Goal: Find specific page/section: Find specific page/section

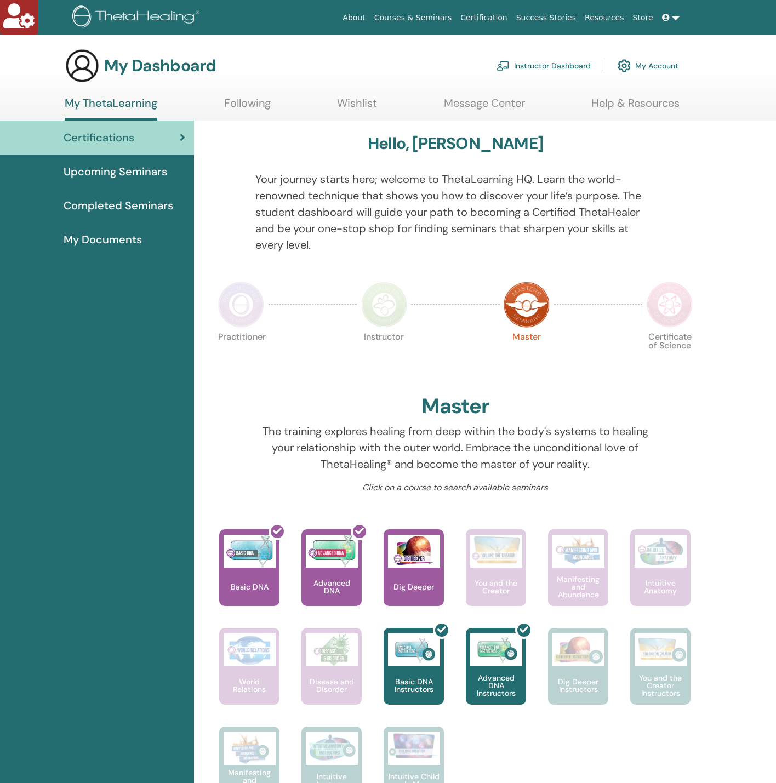
click at [538, 56] on link "Instructor Dashboard" at bounding box center [543, 66] width 94 height 24
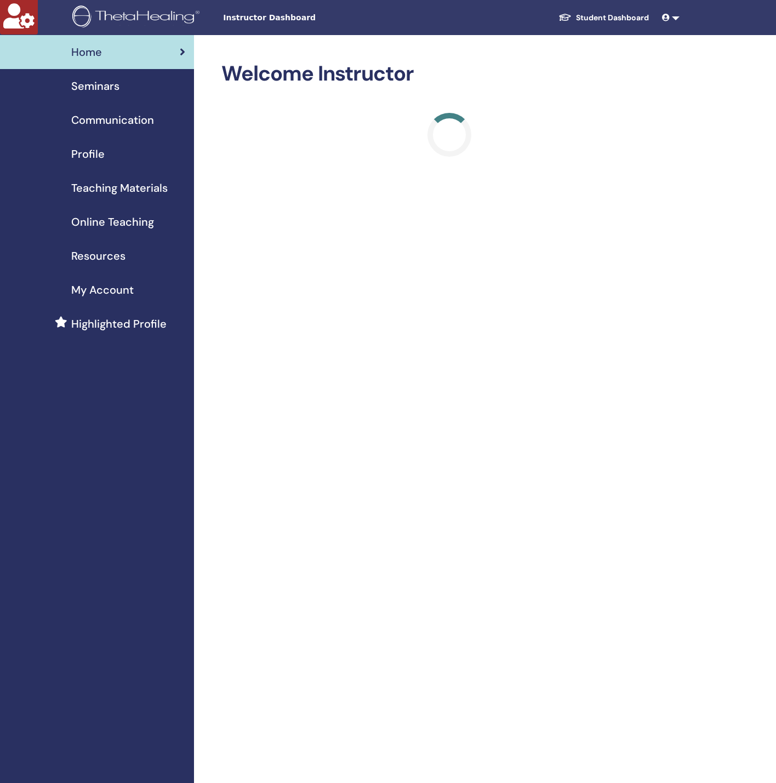
click at [100, 89] on span "Seminars" at bounding box center [95, 86] width 48 height 16
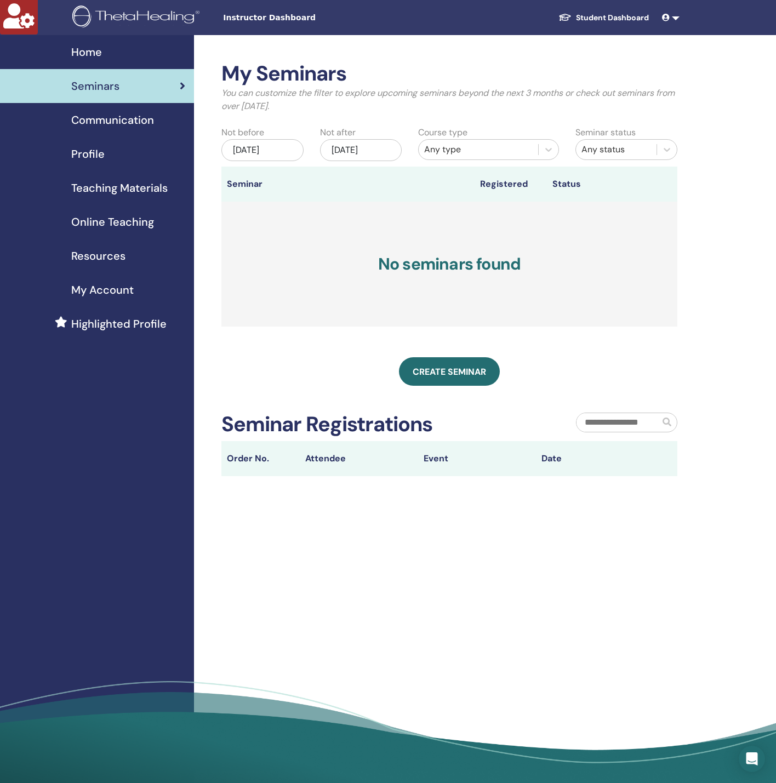
click at [286, 149] on div "Jun/03, 2025" at bounding box center [262, 150] width 82 height 22
click at [275, 189] on span "Choose Date" at bounding box center [276, 187] width 7 height 7
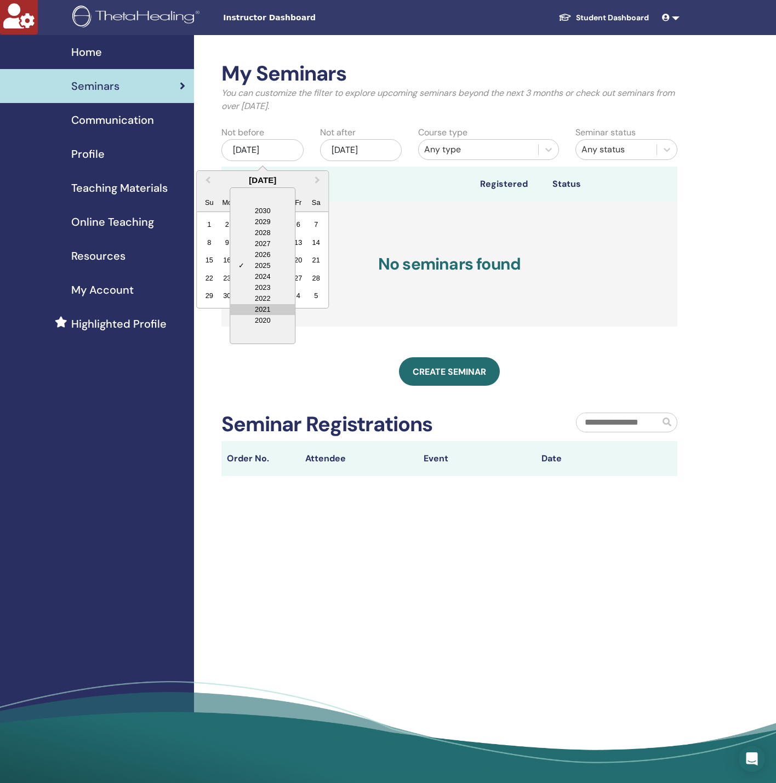
click at [261, 309] on div "2021" at bounding box center [262, 309] width 65 height 11
click at [269, 276] on div "23" at bounding box center [262, 278] width 15 height 15
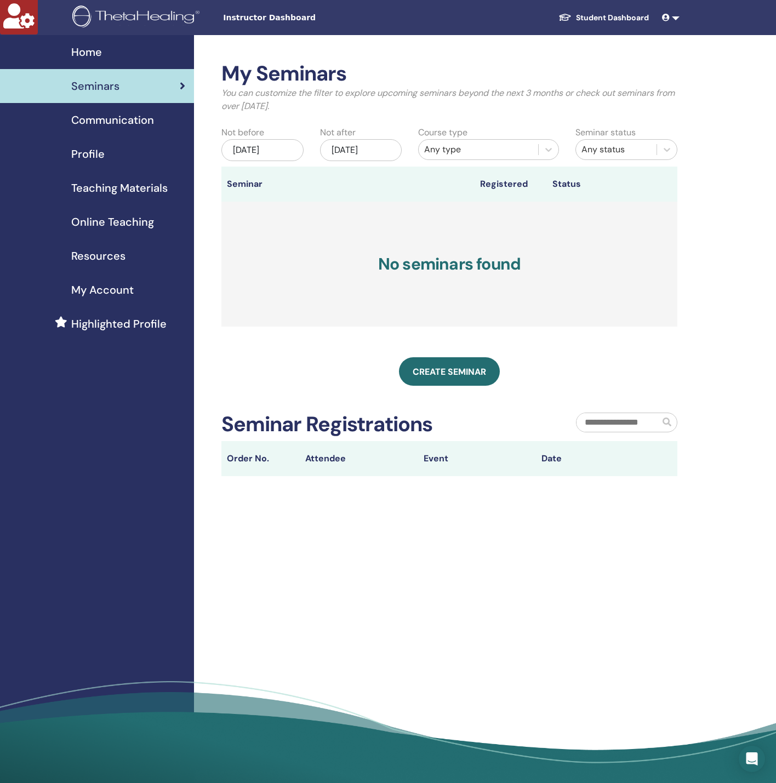
click at [448, 151] on div "Any type" at bounding box center [478, 149] width 109 height 13
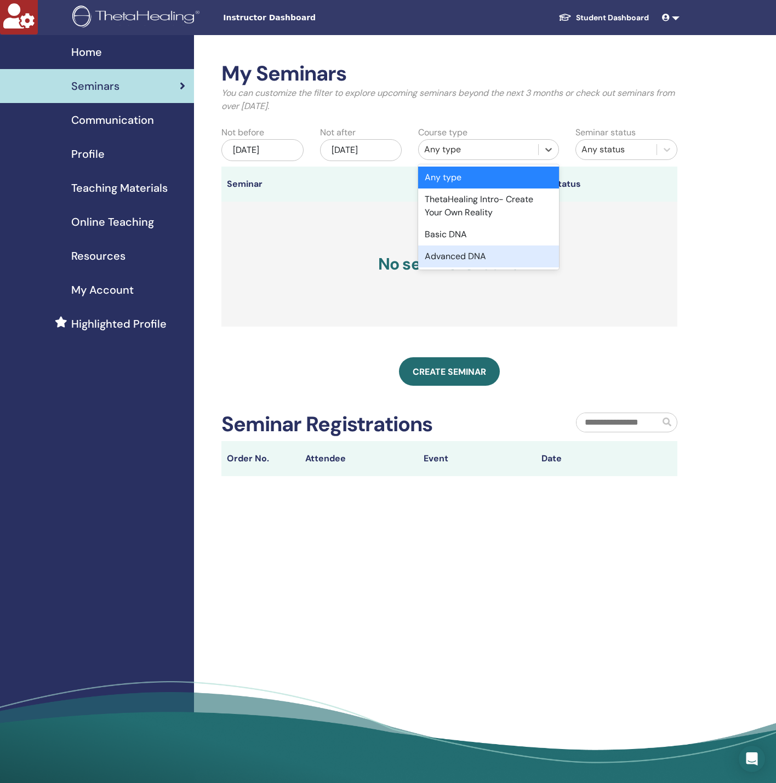
click at [461, 248] on div "Advanced DNA" at bounding box center [488, 257] width 141 height 22
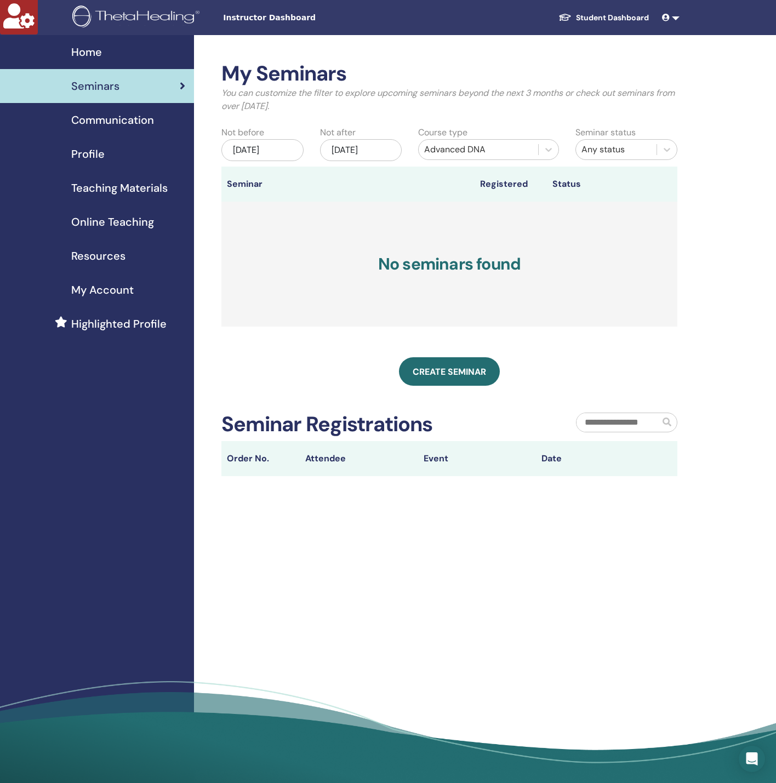
click at [398, 264] on h3 "No seminars found" at bounding box center [449, 264] width 456 height 125
